Goal: Task Accomplishment & Management: Use online tool/utility

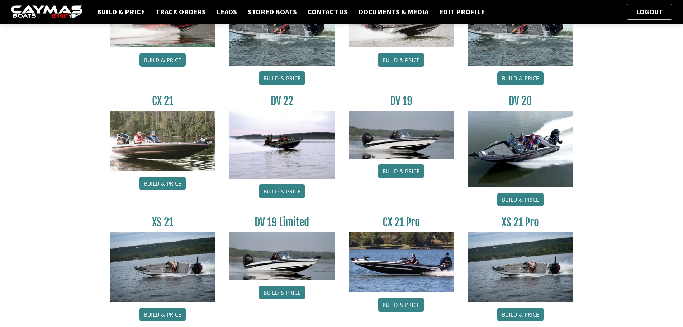
scroll to position [538, 0]
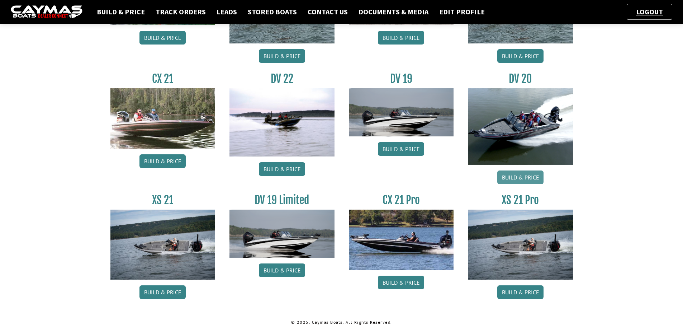
click at [523, 179] on link "Build & Price" at bounding box center [520, 177] width 46 height 14
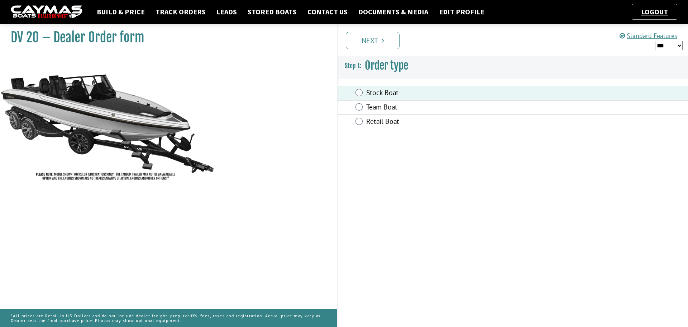
click at [362, 40] on link "Next" at bounding box center [373, 40] width 54 height 17
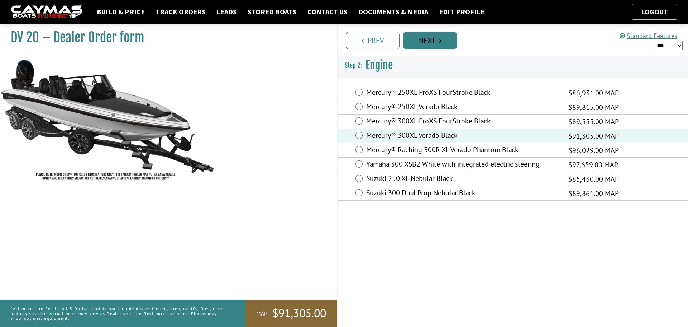
click at [428, 45] on link "Next" at bounding box center [430, 40] width 54 height 17
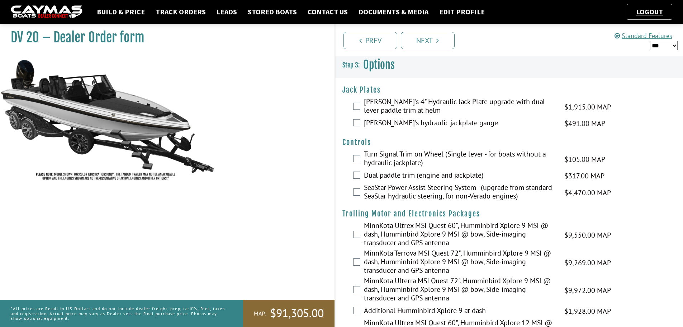
click at [362, 100] on div "[PERSON_NAME]'s 4" Hydraulic Jack Plate upgrade with dual lever paddle trim at …" at bounding box center [509, 106] width 348 height 19
click at [364, 117] on div "[PERSON_NAME]'s hydraulic jackplate gauge $491.00 MAP $580.00 MSRP $418.00 $522…" at bounding box center [509, 123] width 348 height 14
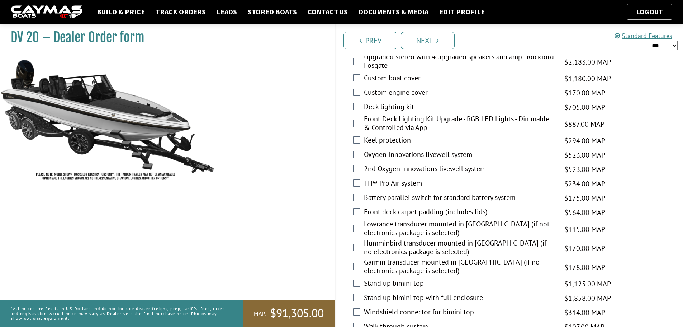
scroll to position [896, 0]
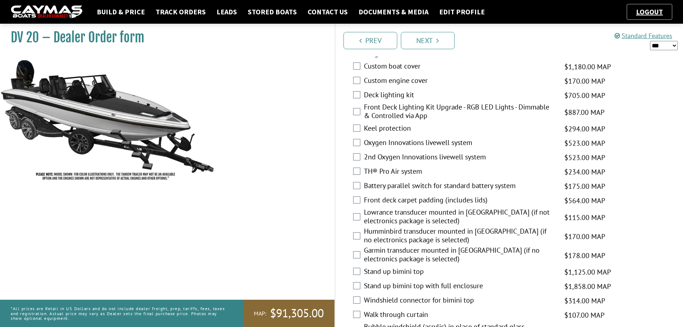
click at [385, 158] on label "2nd Oxygen Innovations livewell system" at bounding box center [459, 157] width 191 height 10
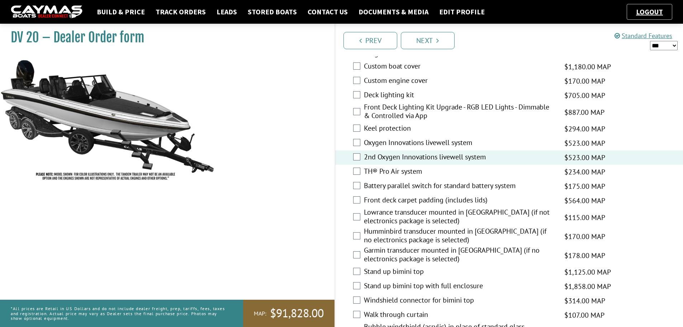
click at [385, 158] on label "2nd Oxygen Innovations livewell system" at bounding box center [459, 157] width 191 height 10
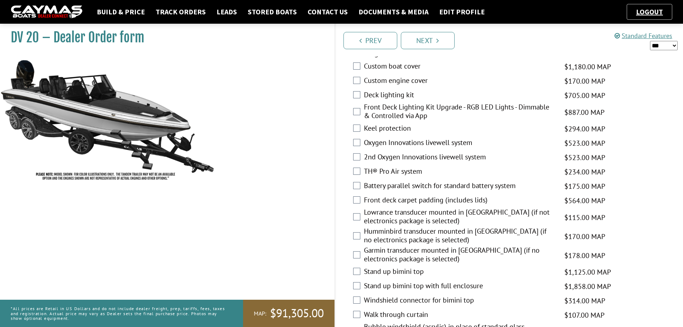
click at [385, 158] on label "2nd Oxygen Innovations livewell system" at bounding box center [459, 157] width 191 height 10
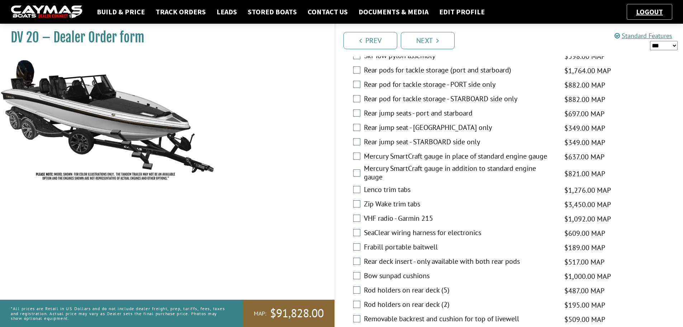
scroll to position [1326, 0]
